Goal: Task Accomplishment & Management: Manage account settings

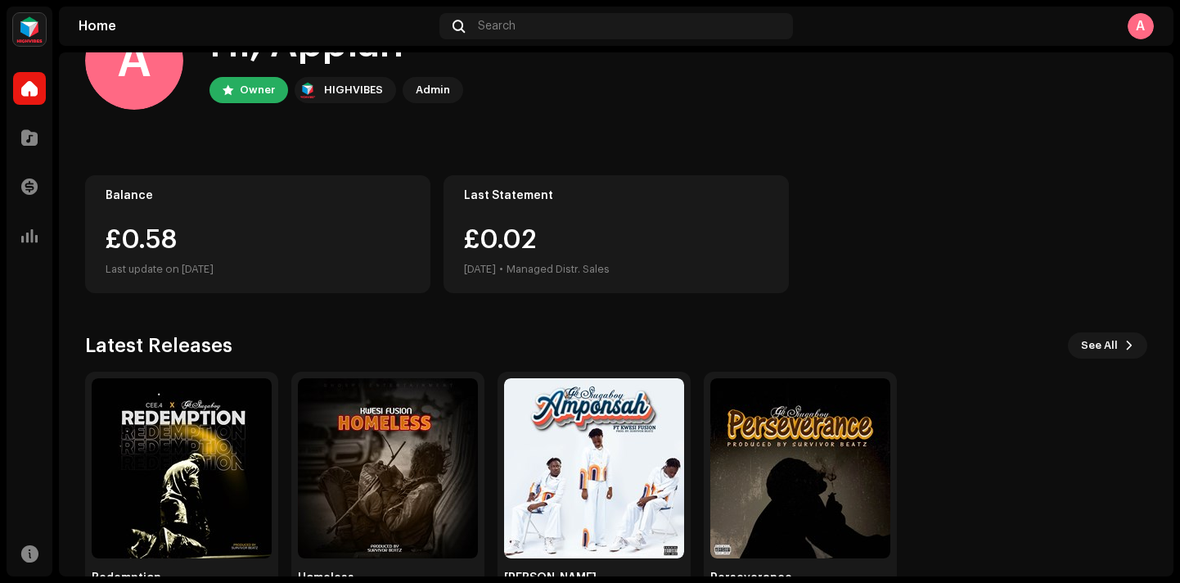
scroll to position [124, 0]
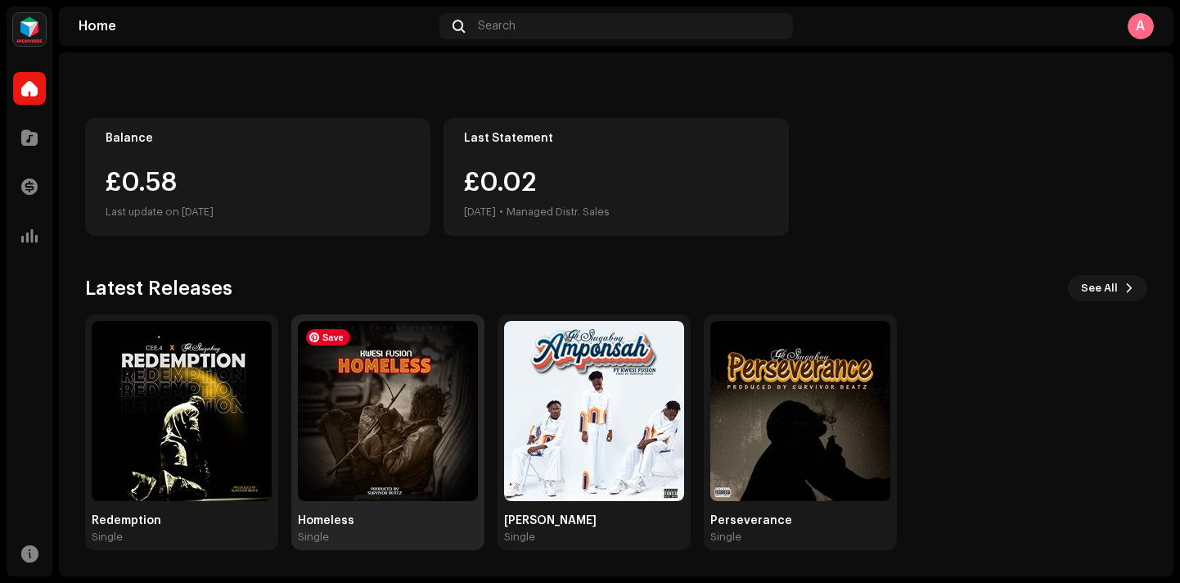
click at [458, 421] on img at bounding box center [388, 411] width 180 height 180
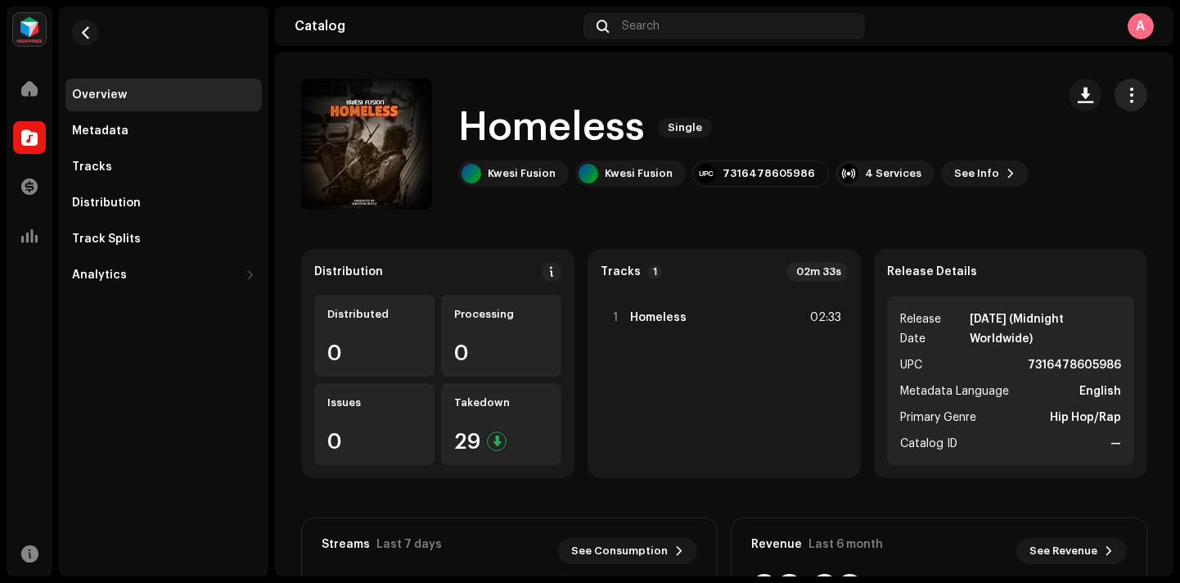
click at [1126, 91] on span "button" at bounding box center [1132, 94] width 16 height 13
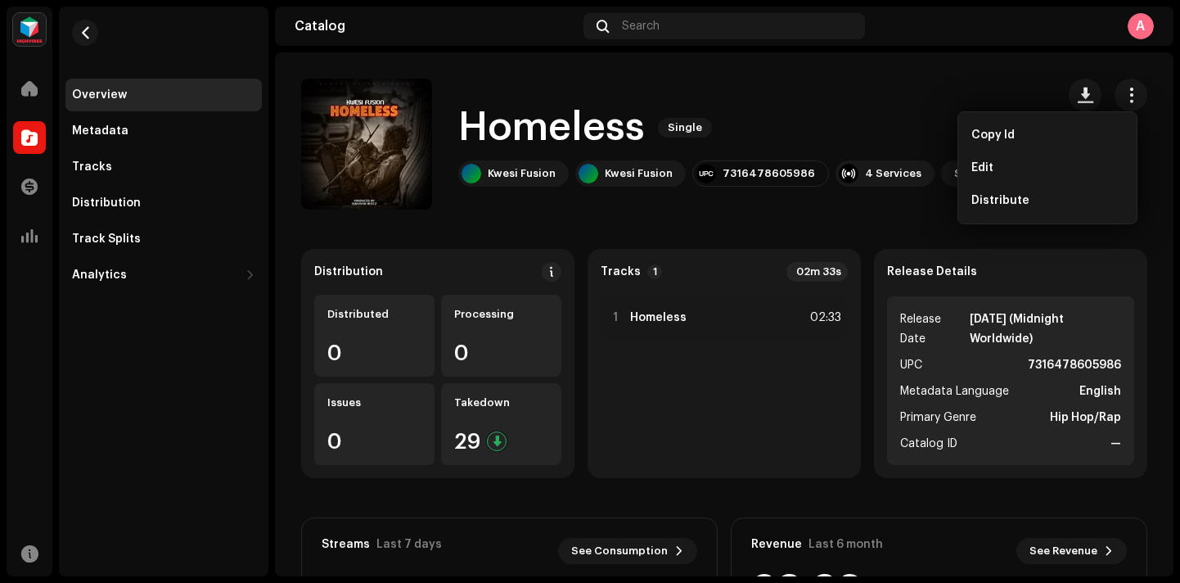
click at [986, 83] on div "Homeless Single Kwesi Fusion Kwesi Fusion 7316478605986 4 Services See Info" at bounding box center [672, 144] width 742 height 131
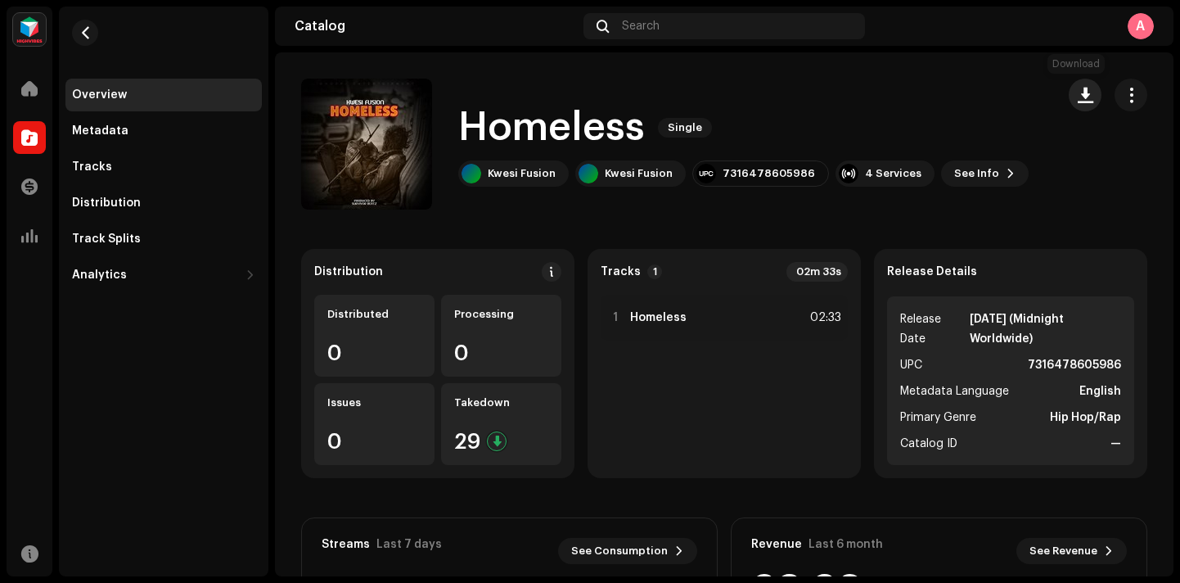
click at [1080, 99] on span "button" at bounding box center [1086, 94] width 16 height 13
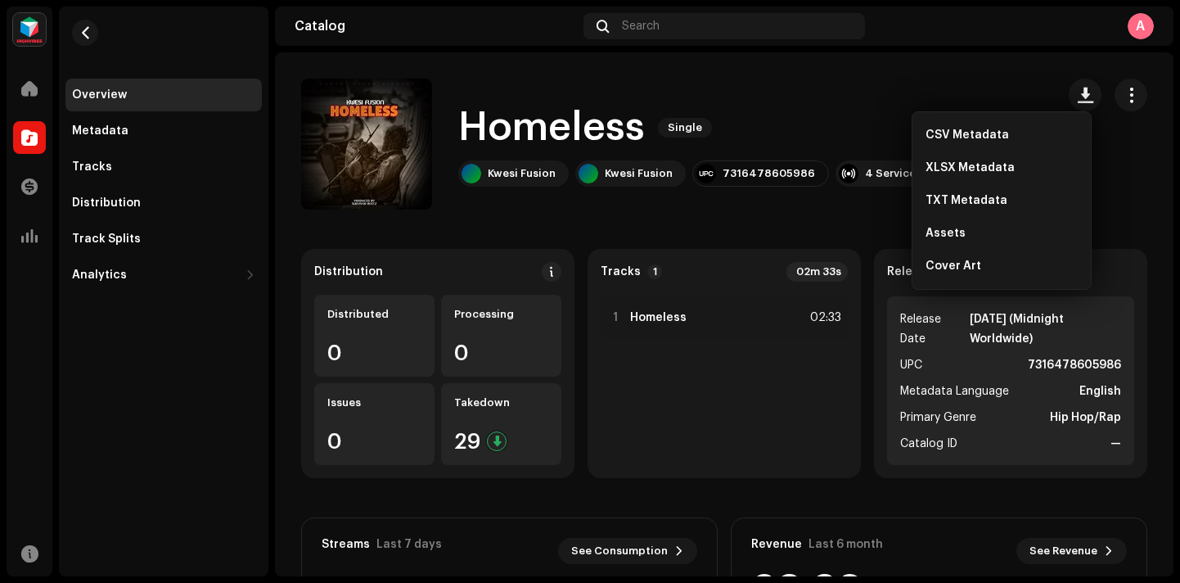
click at [956, 86] on div "Homeless Single Kwesi Fusion Kwesi Fusion 7316478605986 4 Services See Info" at bounding box center [672, 144] width 742 height 131
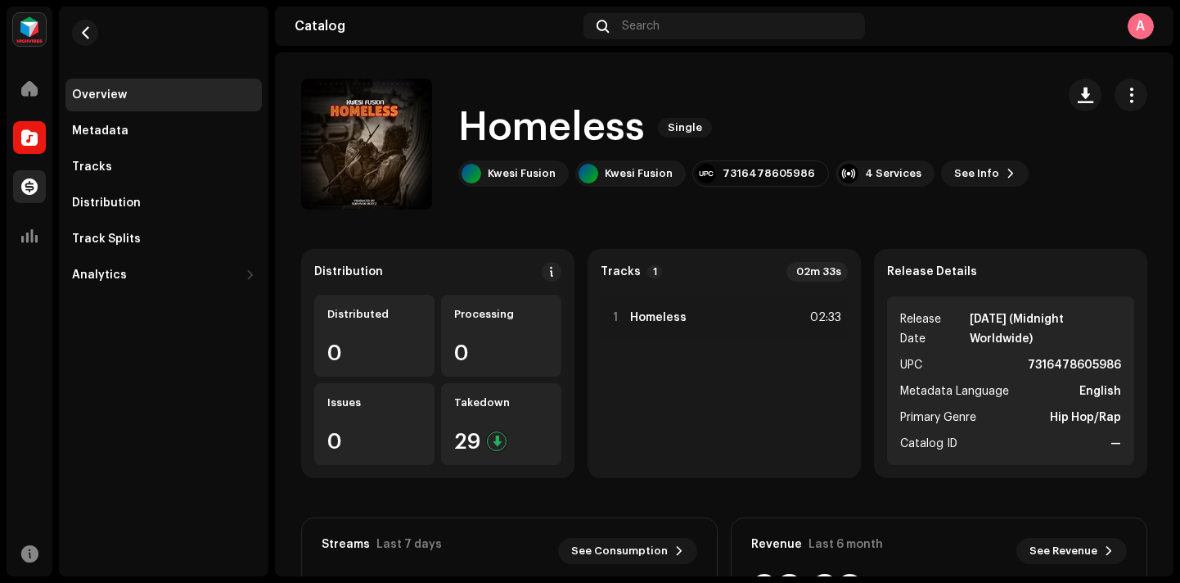
click at [29, 200] on div at bounding box center [29, 186] width 33 height 33
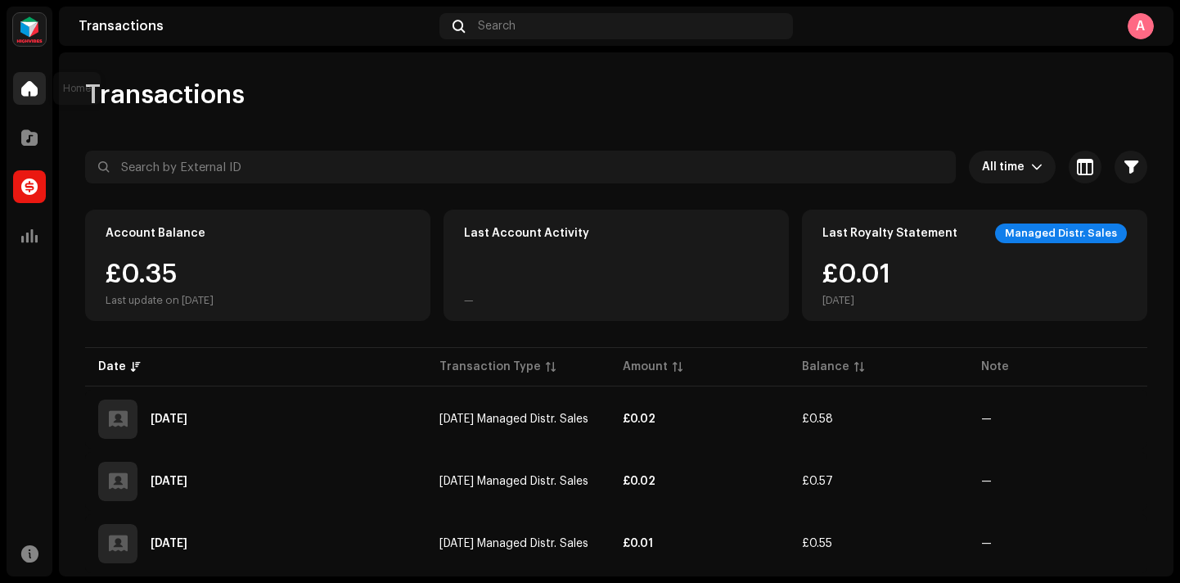
click at [26, 98] on div at bounding box center [29, 88] width 33 height 33
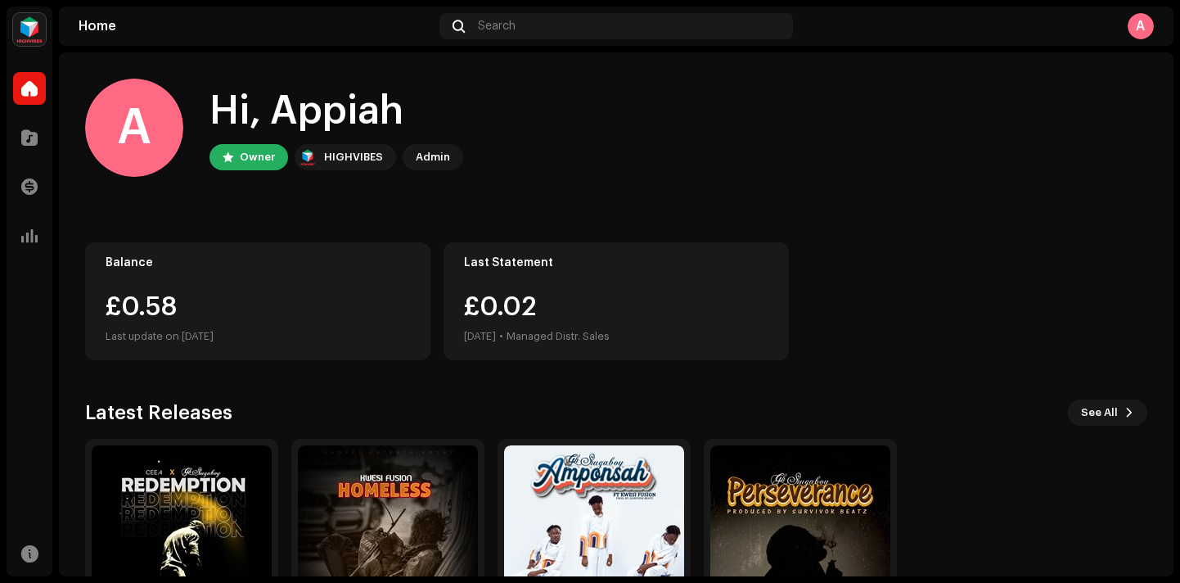
click at [35, 38] on img at bounding box center [29, 29] width 33 height 33
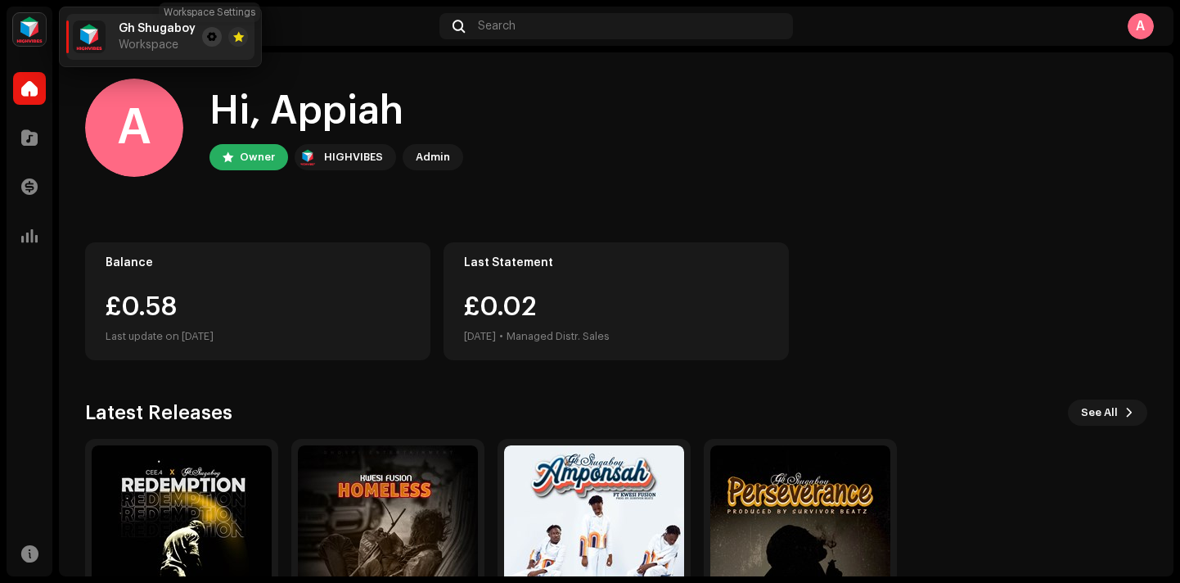
click at [208, 38] on span at bounding box center [212, 36] width 10 height 13
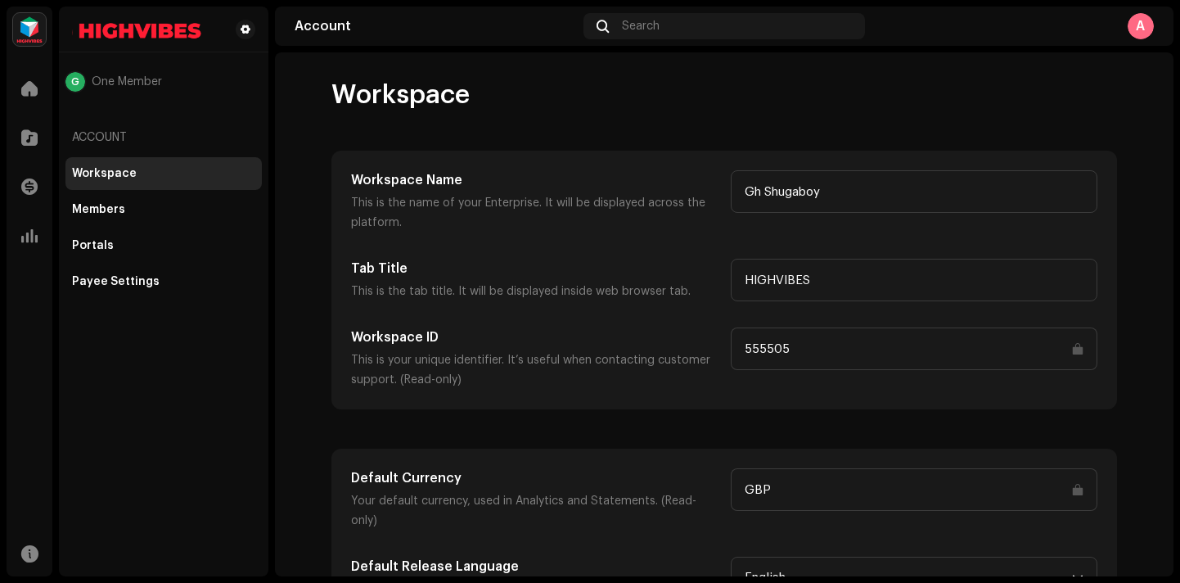
click at [1135, 27] on div "A" at bounding box center [1141, 26] width 26 height 26
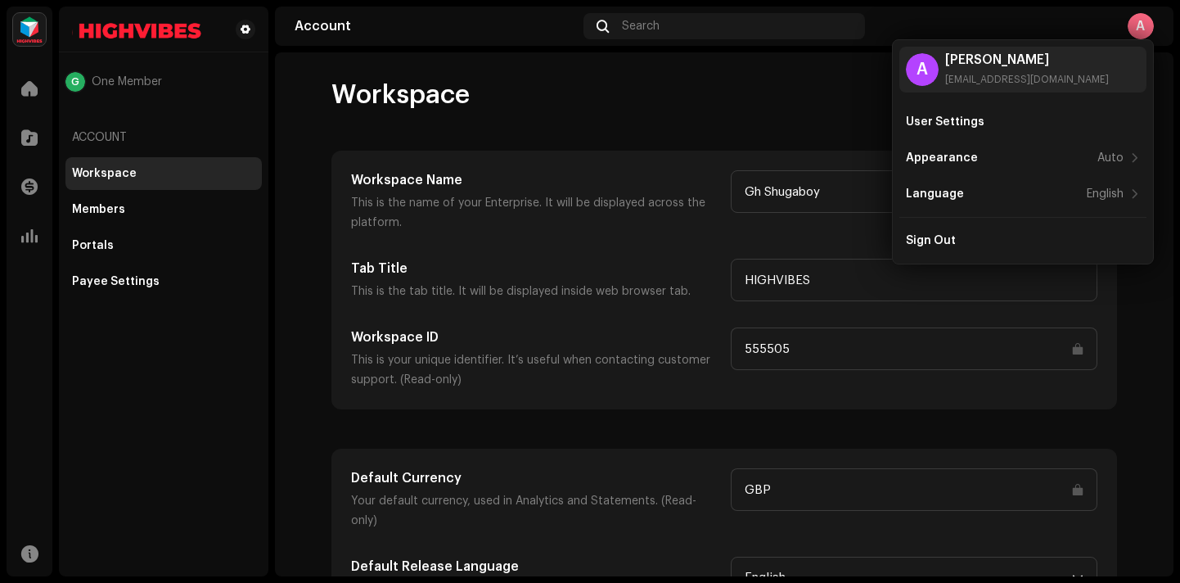
click at [95, 124] on div "Account" at bounding box center [163, 137] width 196 height 39
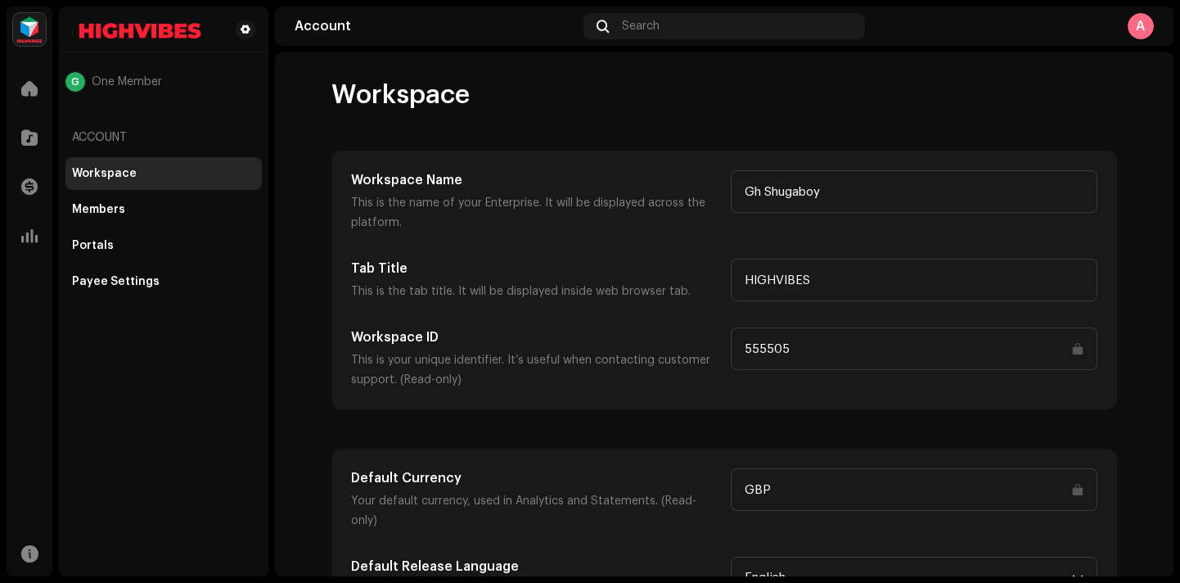
click at [89, 142] on div "Account" at bounding box center [163, 137] width 196 height 39
click at [31, 75] on div at bounding box center [29, 88] width 33 height 33
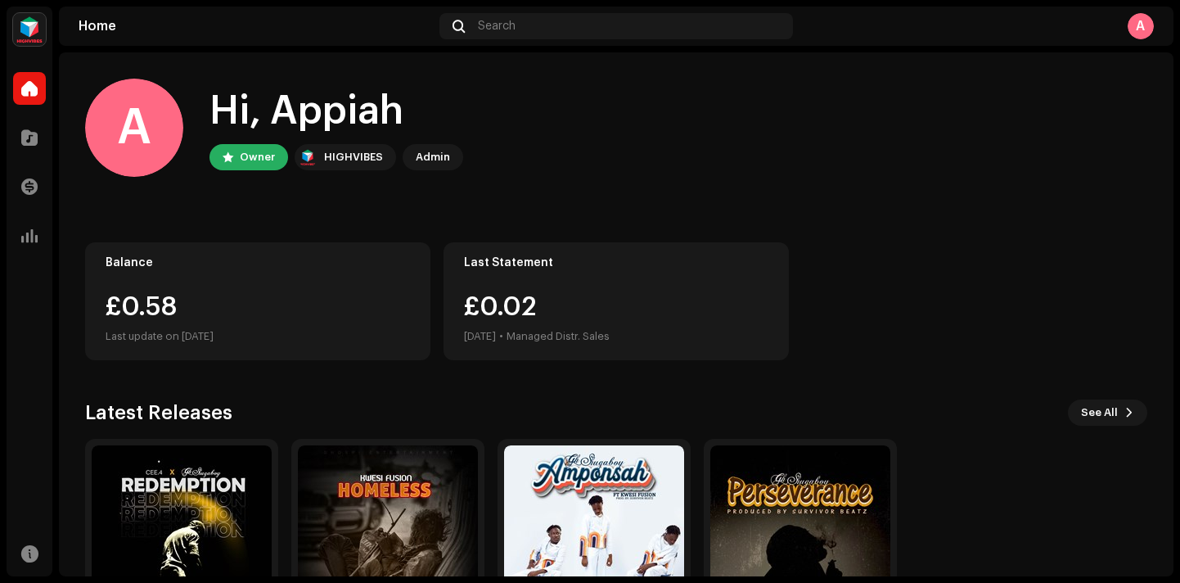
click at [42, 36] on img at bounding box center [29, 29] width 33 height 33
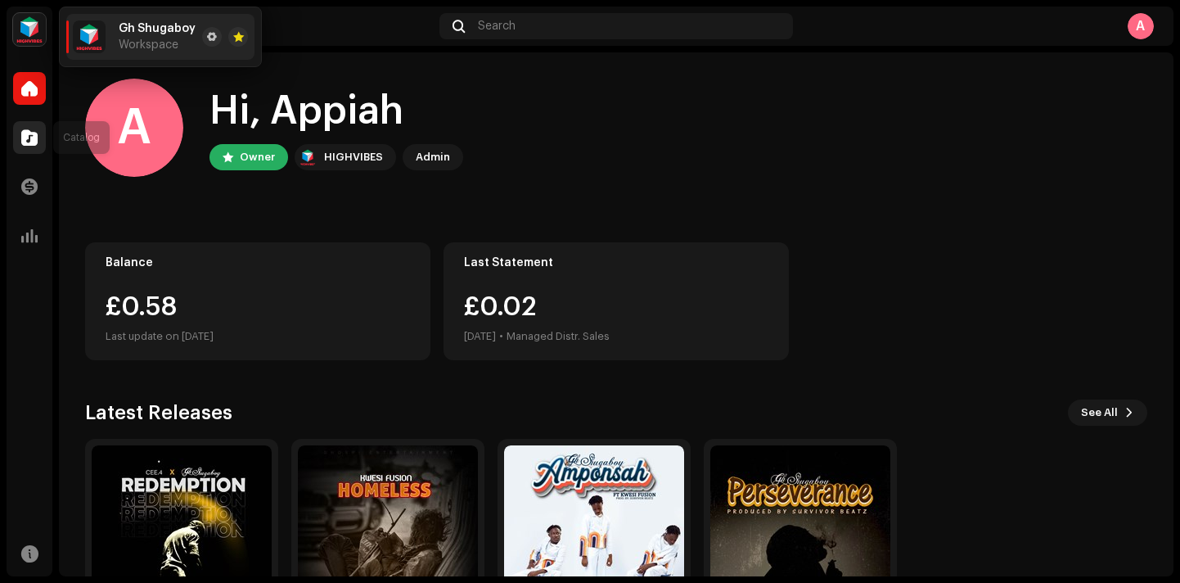
click at [25, 138] on span at bounding box center [29, 137] width 16 height 13
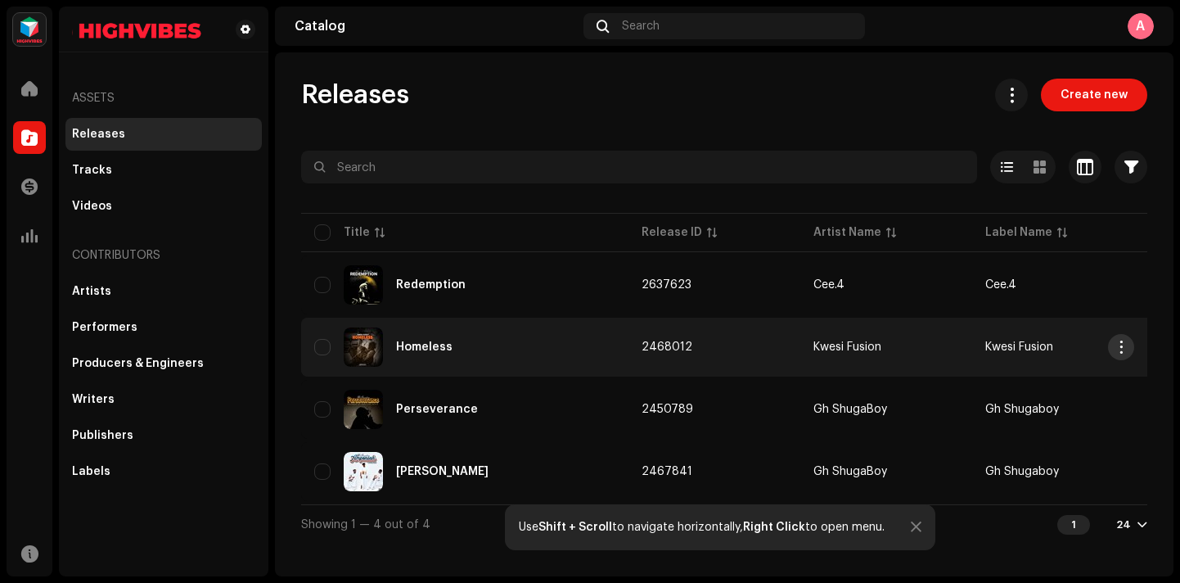
click at [1124, 341] on span "button" at bounding box center [1122, 347] width 12 height 13
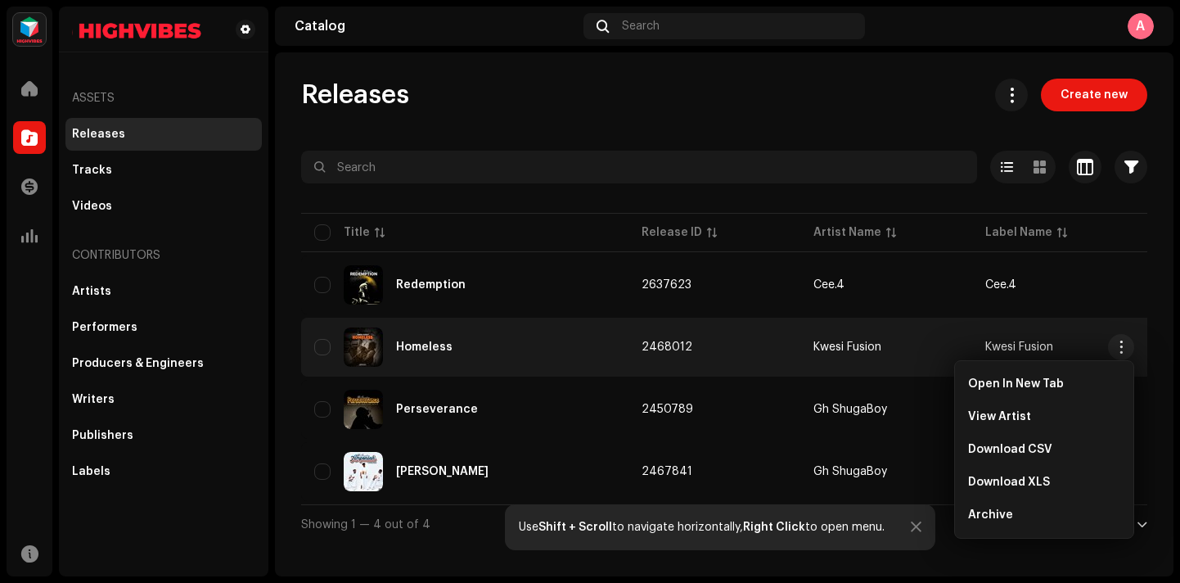
click at [15, 356] on div "Home Catalog Transactions Analytics Resources" at bounding box center [30, 320] width 46 height 511
